Goal: Information Seeking & Learning: Learn about a topic

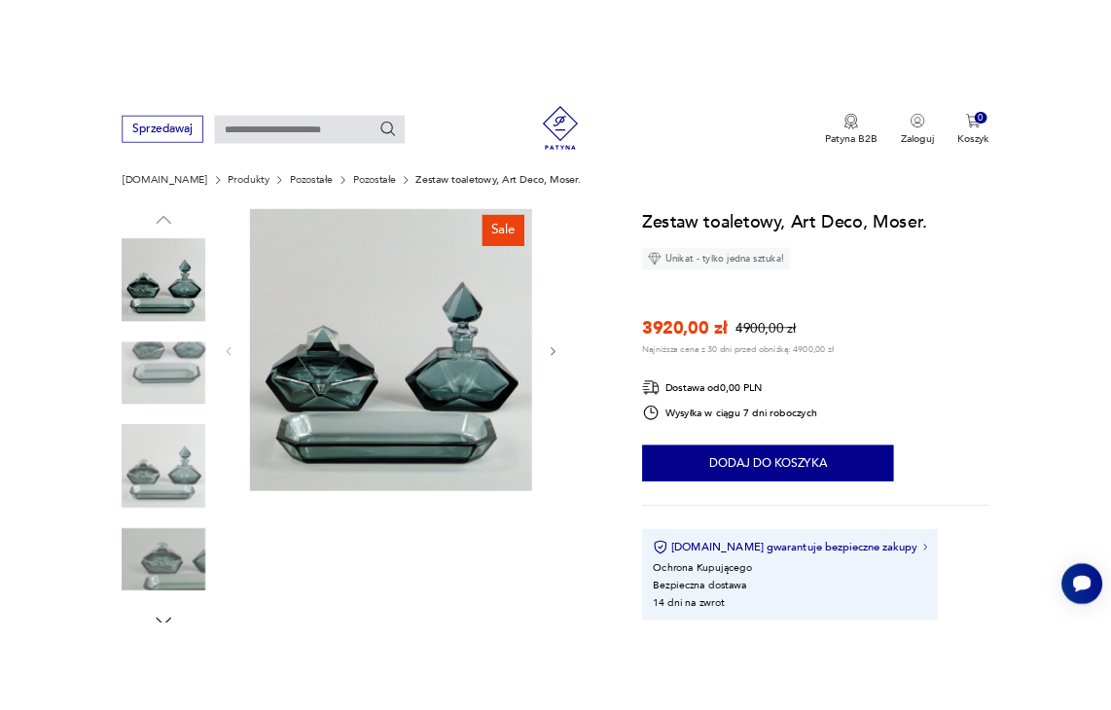
scroll to position [195, 0]
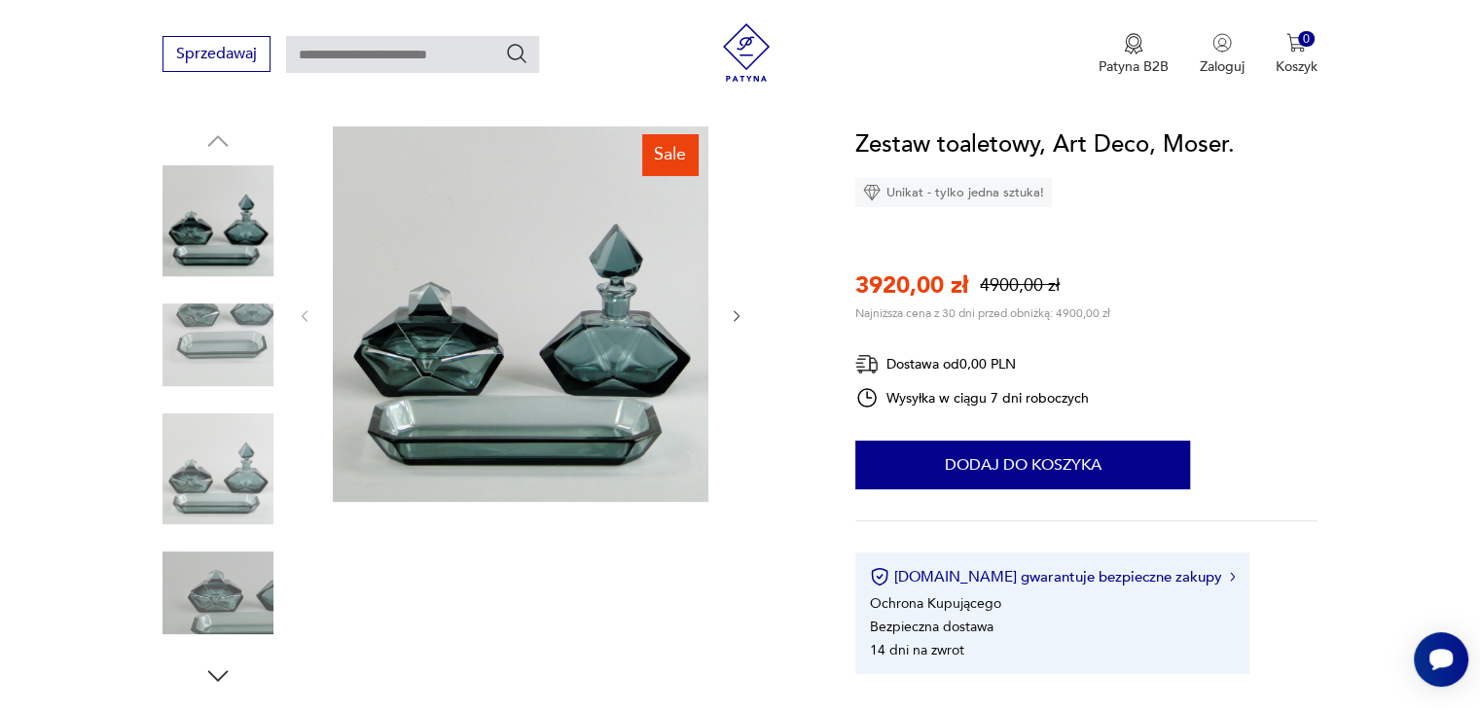
click at [234, 340] on img at bounding box center [217, 345] width 111 height 111
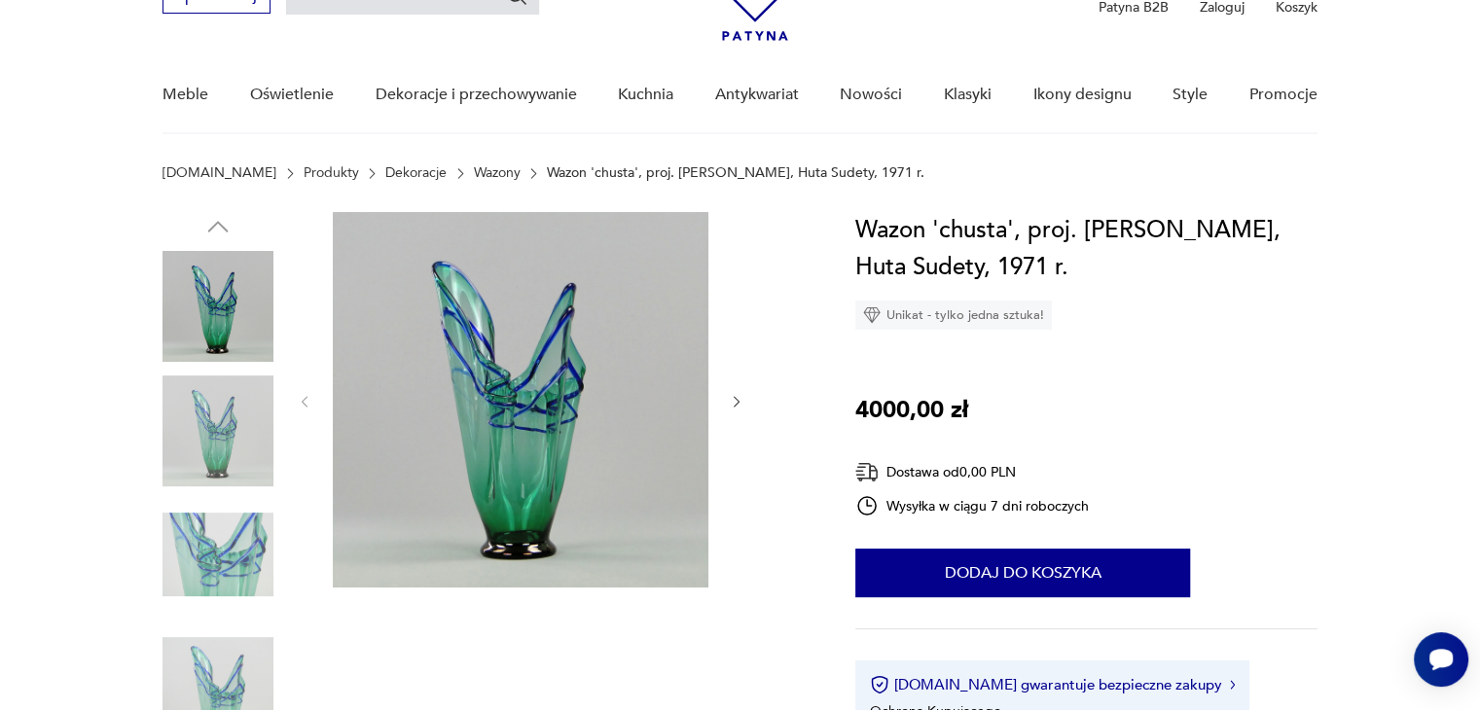
scroll to position [195, 0]
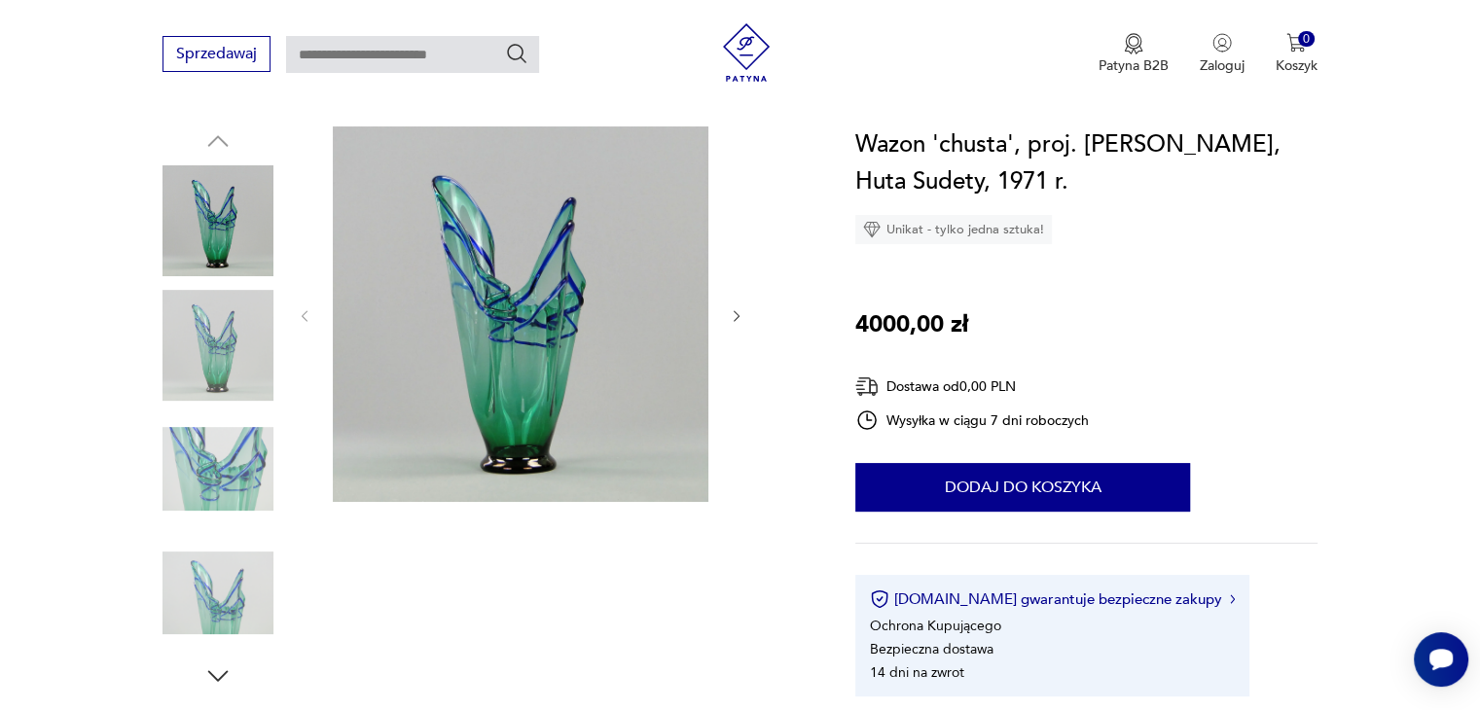
click at [213, 673] on icon "button" at bounding box center [217, 676] width 29 height 29
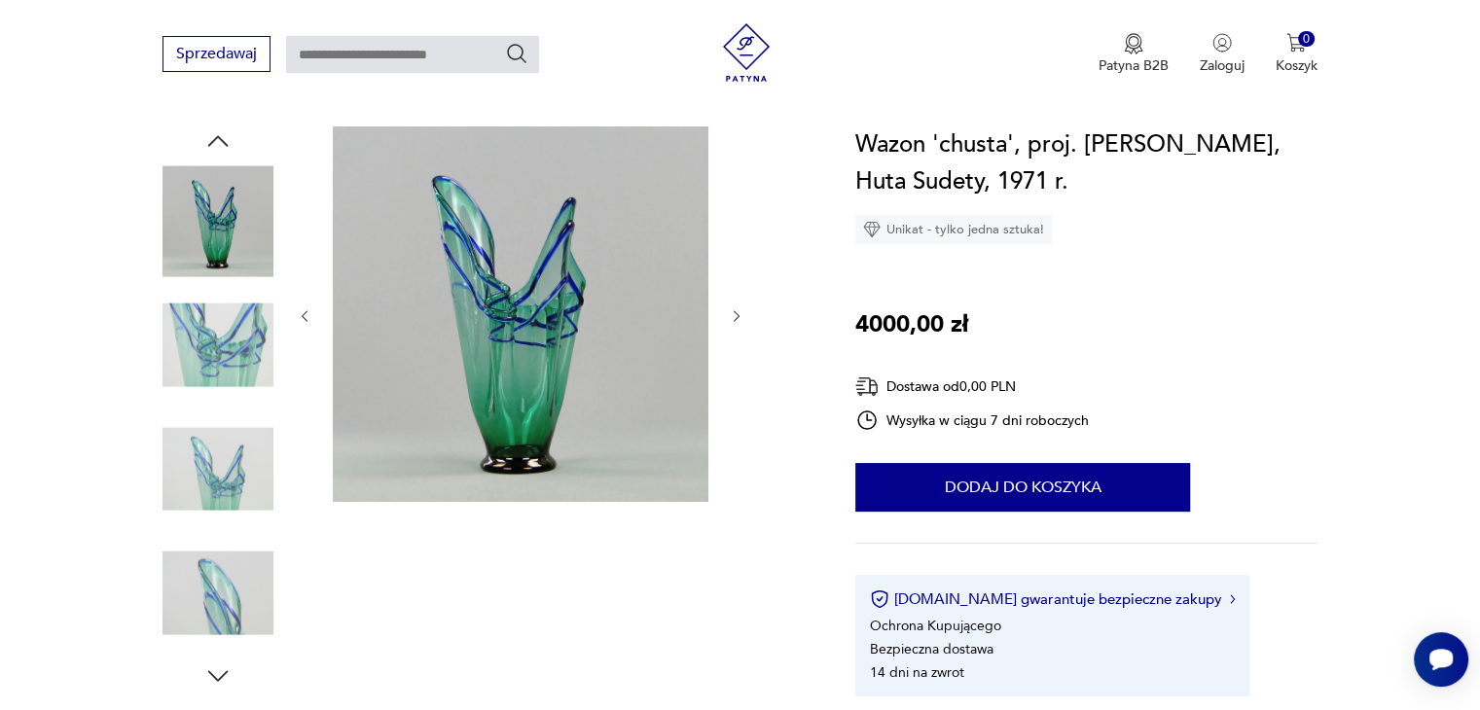
click at [213, 673] on icon "button" at bounding box center [217, 676] width 29 height 29
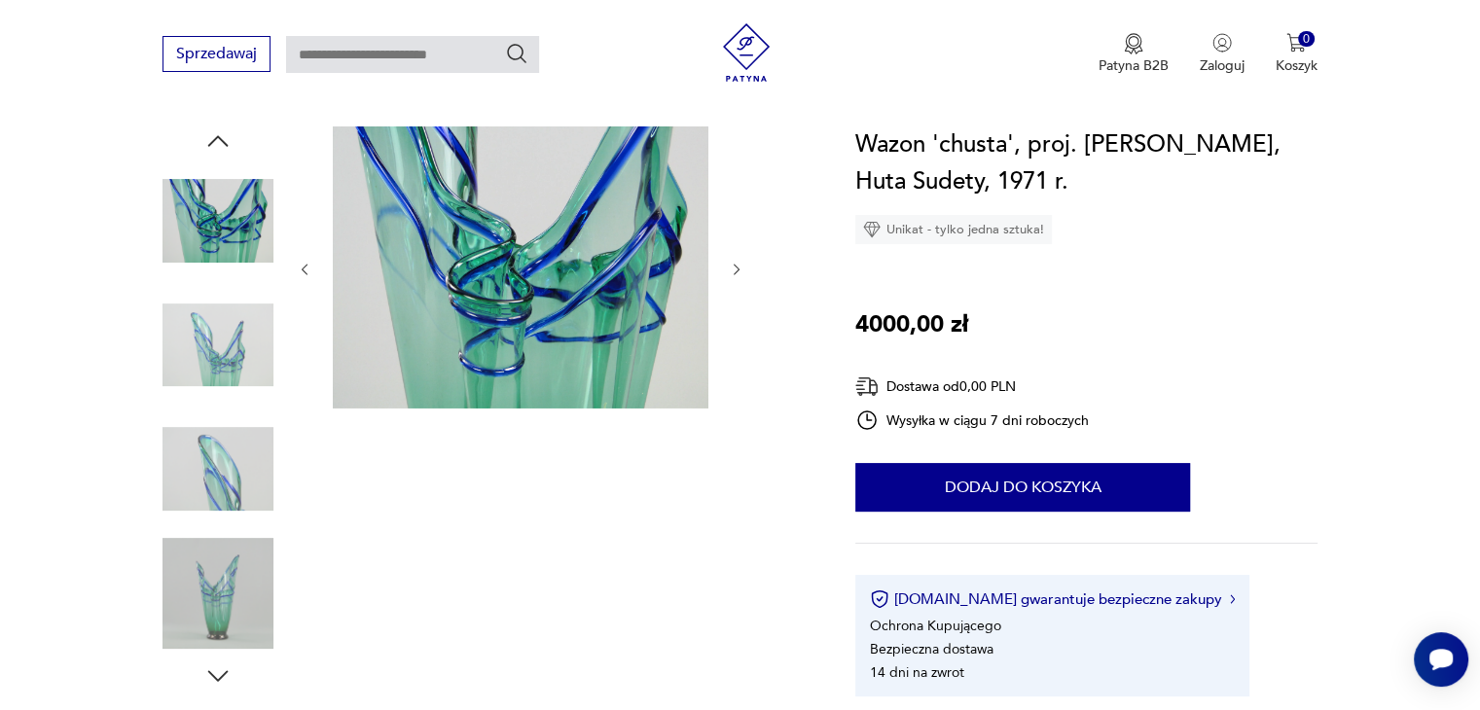
click at [213, 673] on icon "button" at bounding box center [217, 676] width 29 height 29
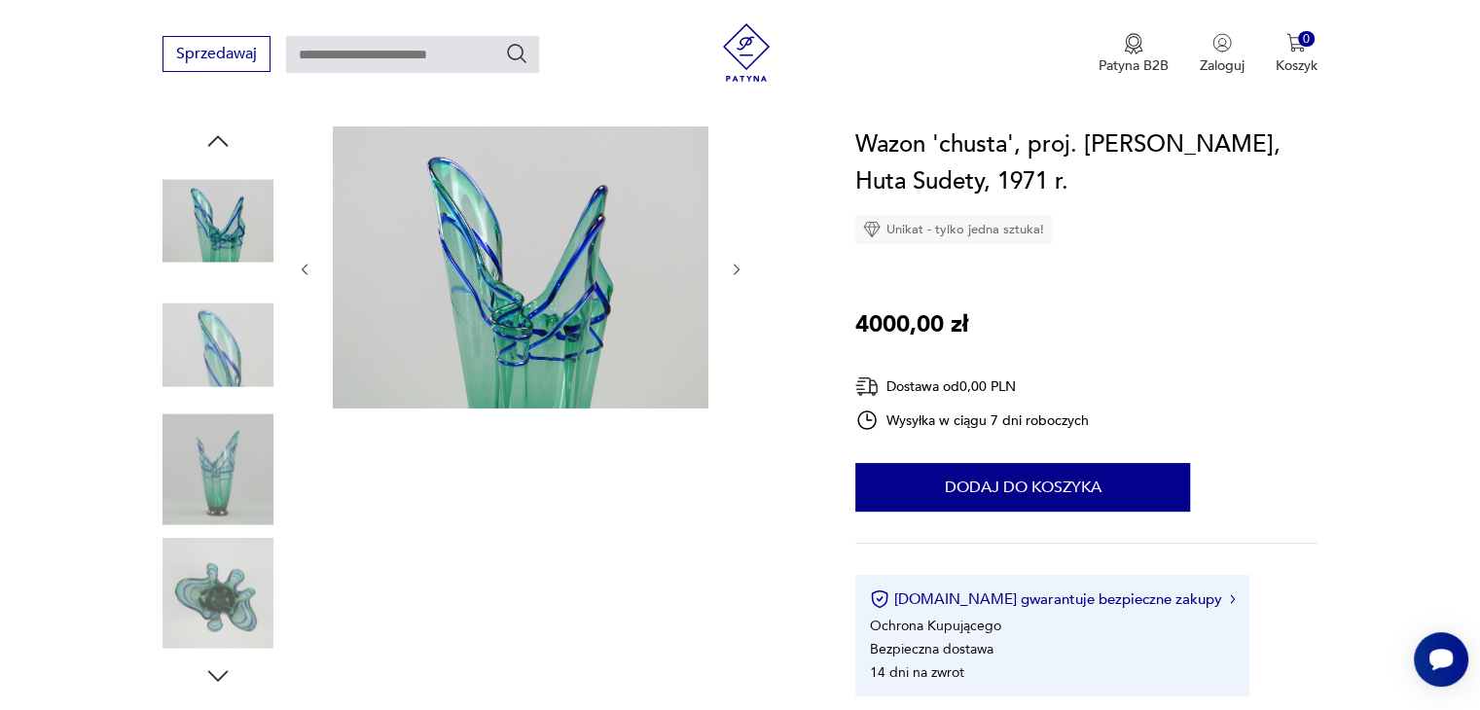
click at [213, 673] on icon "button" at bounding box center [217, 676] width 29 height 29
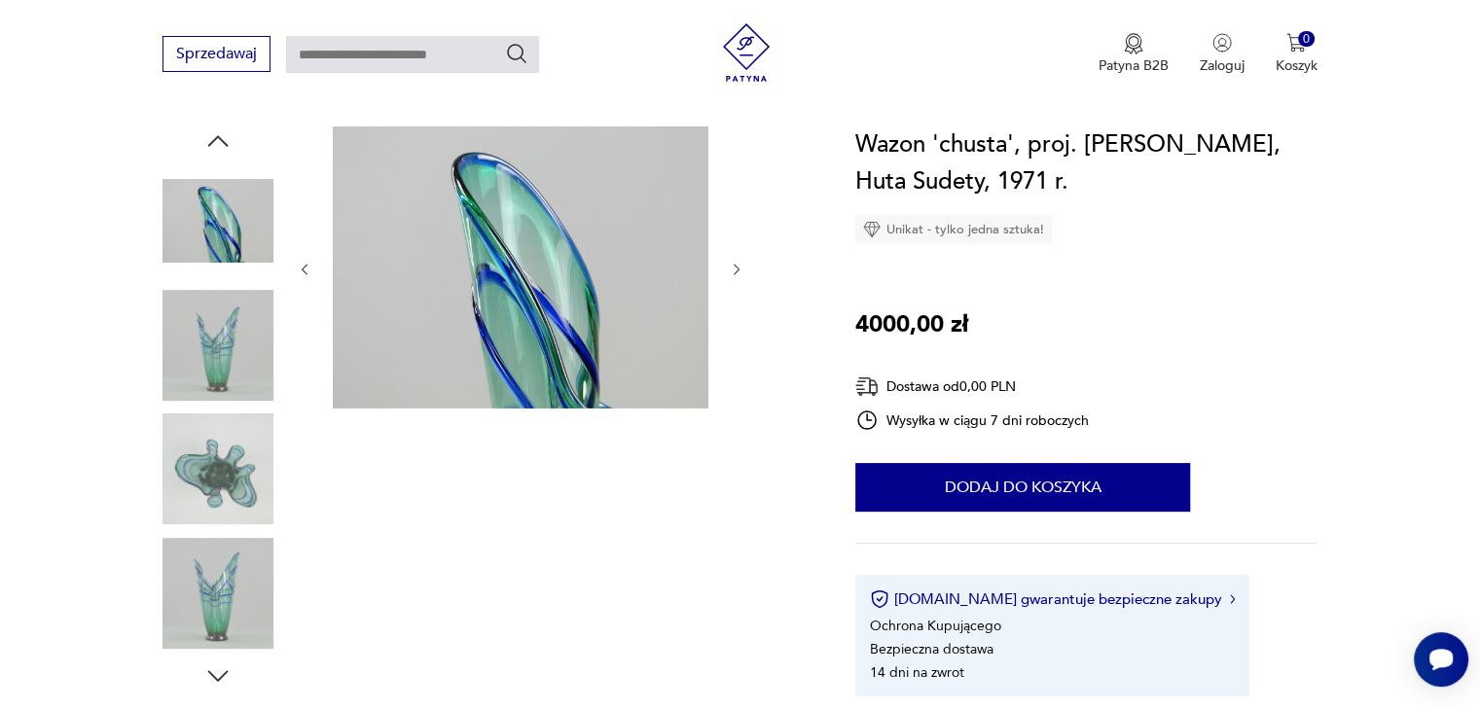
click at [213, 673] on icon "button" at bounding box center [217, 676] width 29 height 29
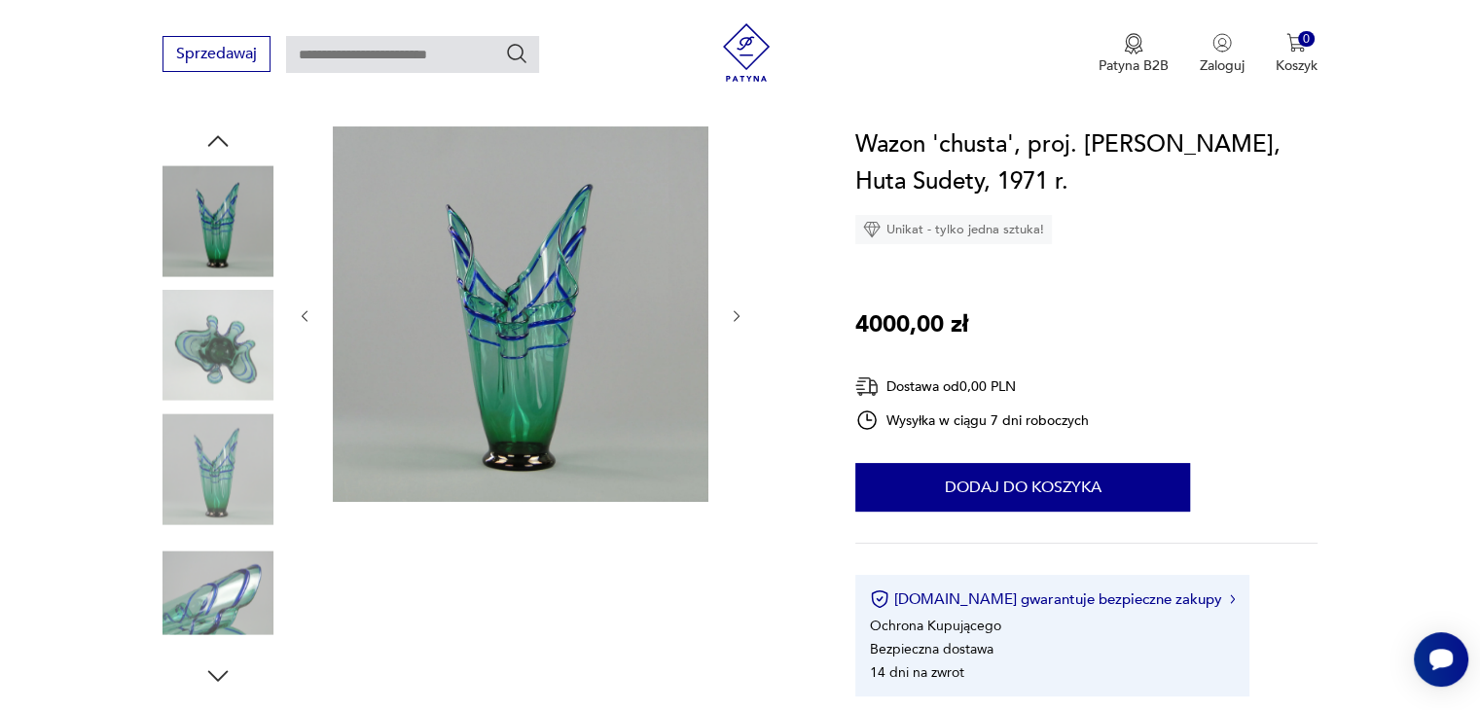
click at [213, 673] on icon "button" at bounding box center [217, 676] width 29 height 29
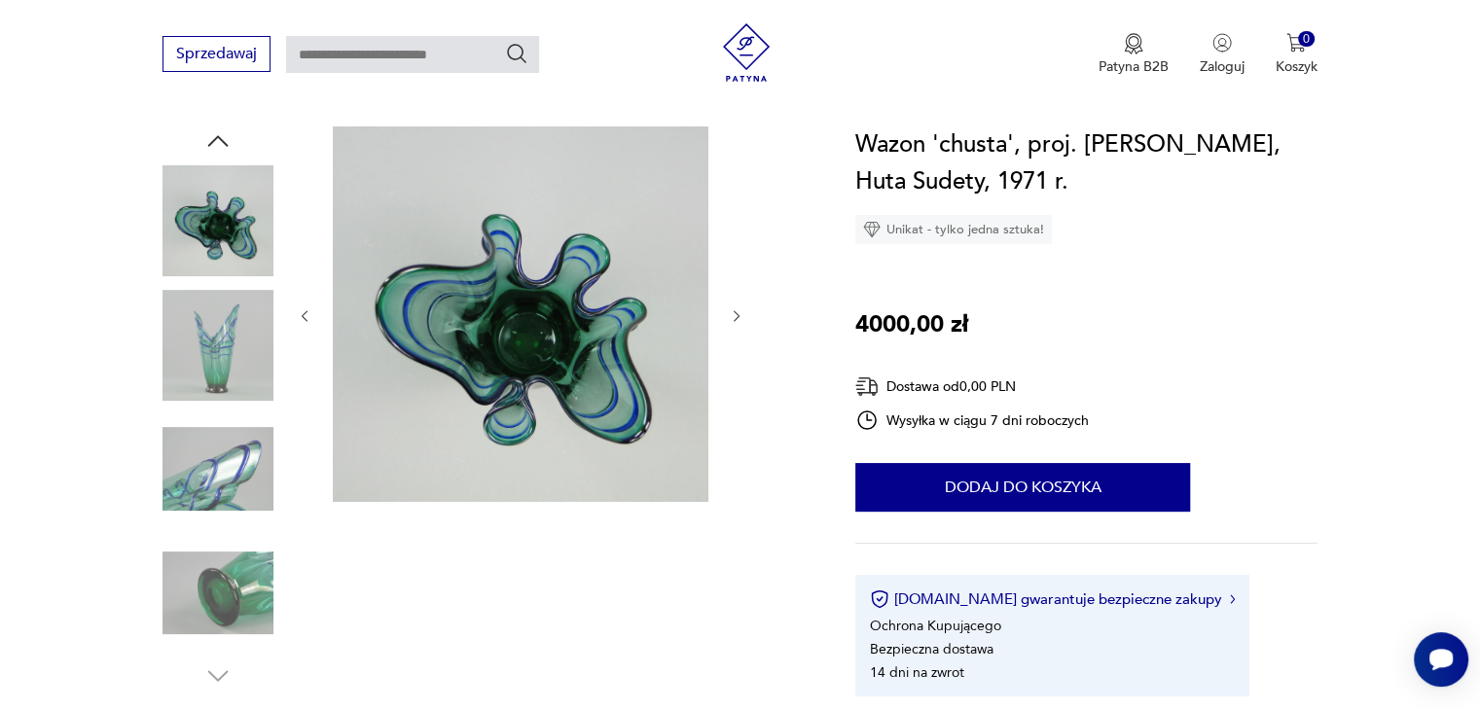
click at [224, 616] on img at bounding box center [217, 593] width 111 height 111
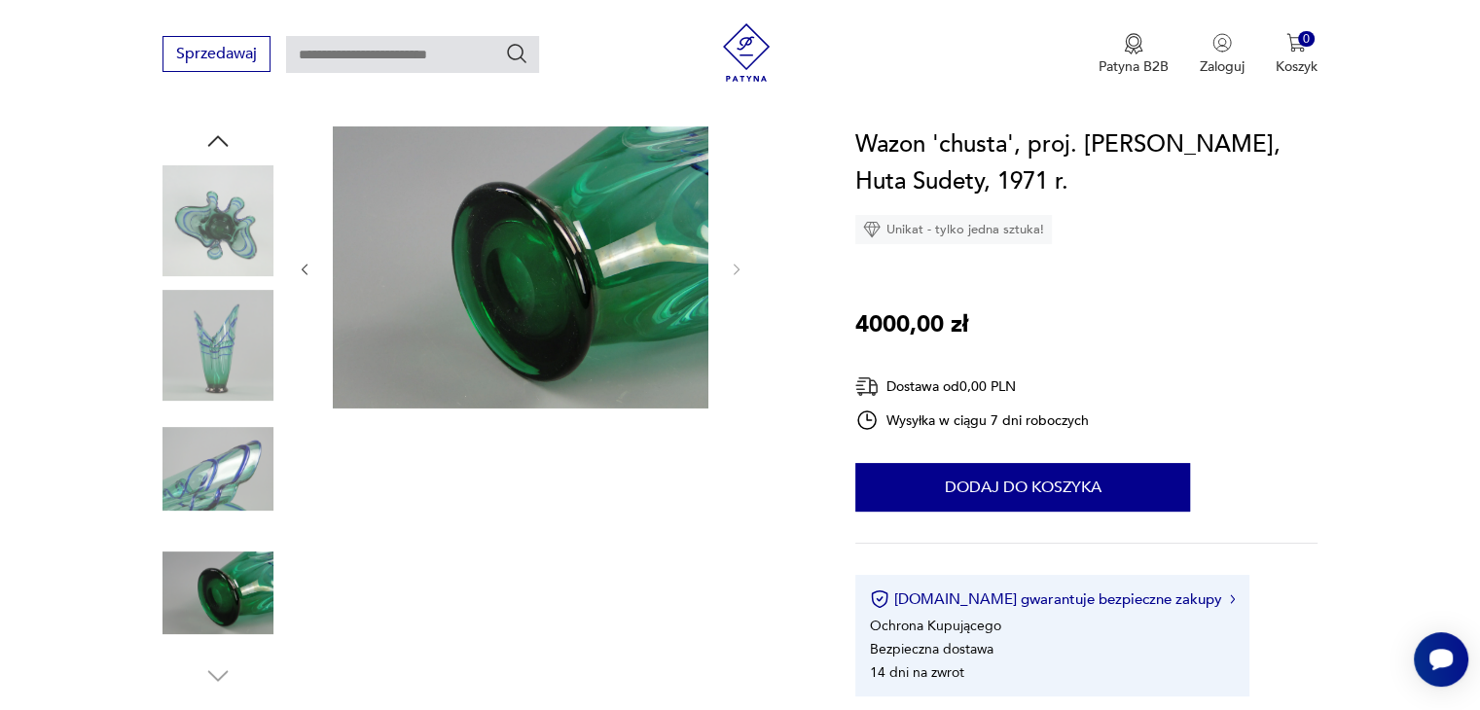
click at [90, 150] on section "Opis produktu Wazon z zestawu 'chusta'. proj. [PERSON_NAME]. Huta Szkła "Sudety…" at bounding box center [740, 669] width 1480 height 1087
